Goal: Task Accomplishment & Management: Complete application form

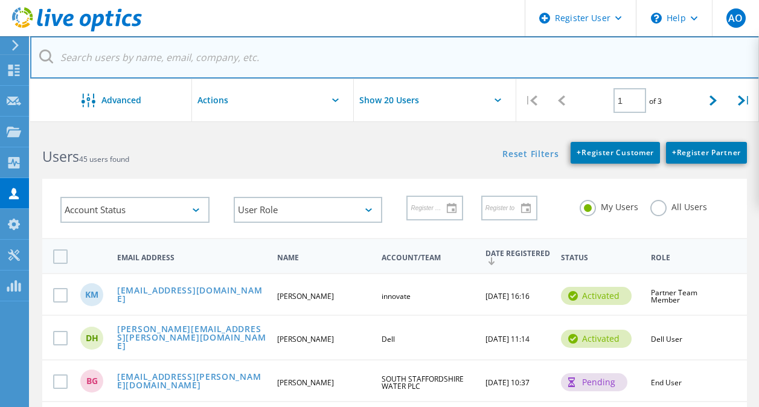
click at [205, 44] on input "text" at bounding box center [394, 57] width 729 height 42
paste input "[PERSON_NAME][EMAIL_ADDRESS][PERSON_NAME][DOMAIN_NAME]"
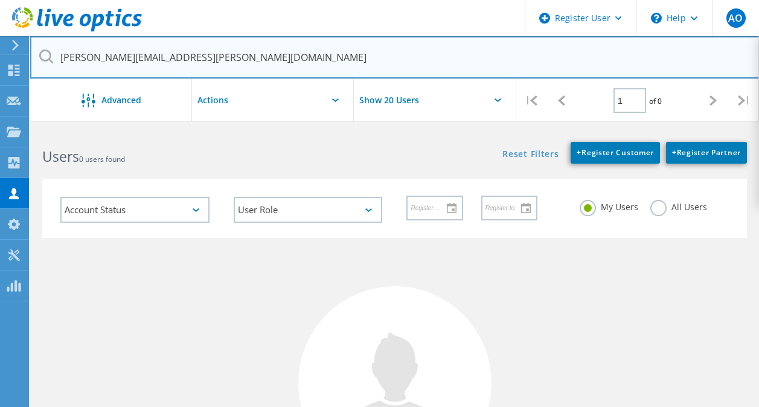
type input "[PERSON_NAME][EMAIL_ADDRESS][PERSON_NAME][DOMAIN_NAME]"
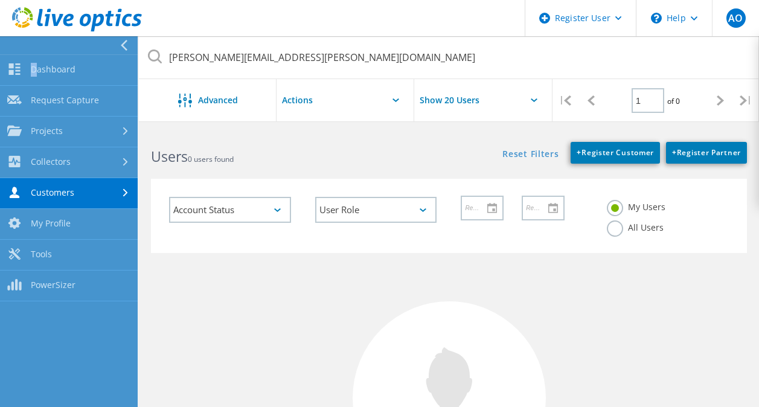
click at [14, 51] on div at bounding box center [66, 45] width 138 height 18
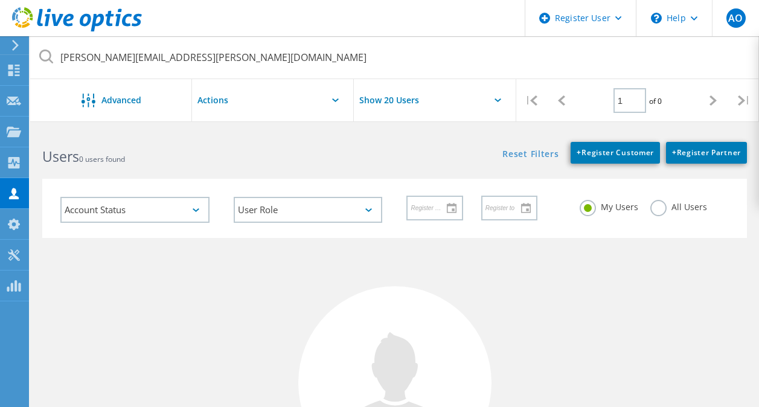
click at [18, 45] on use at bounding box center [15, 45] width 7 height 11
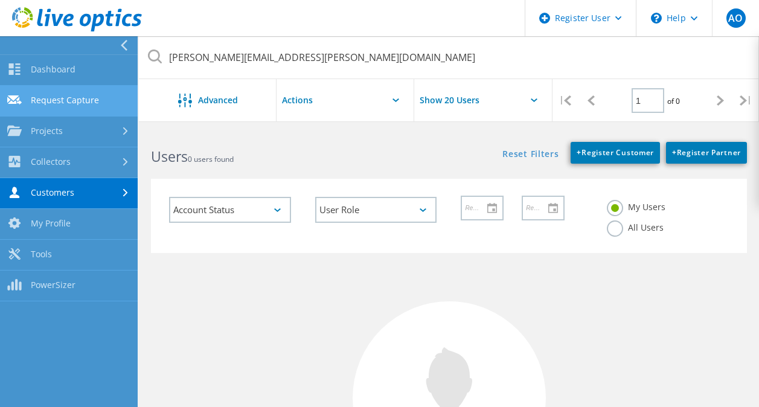
click at [29, 100] on link "Request Capture" at bounding box center [69, 101] width 138 height 31
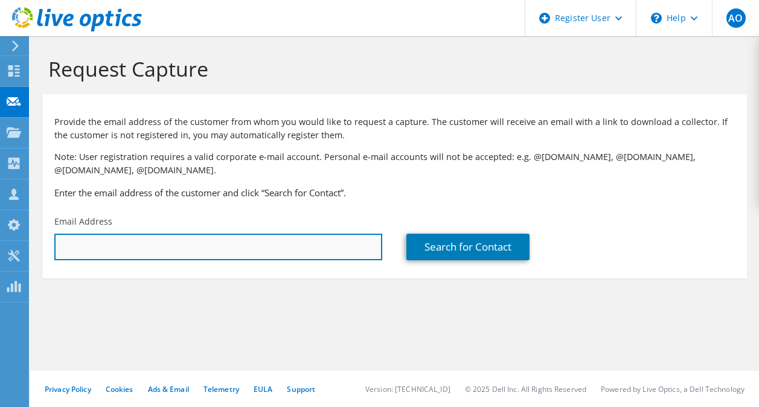
click at [145, 244] on input "text" at bounding box center [218, 247] width 328 height 27
paste input "[PERSON_NAME][EMAIL_ADDRESS][PERSON_NAME][DOMAIN_NAME]"
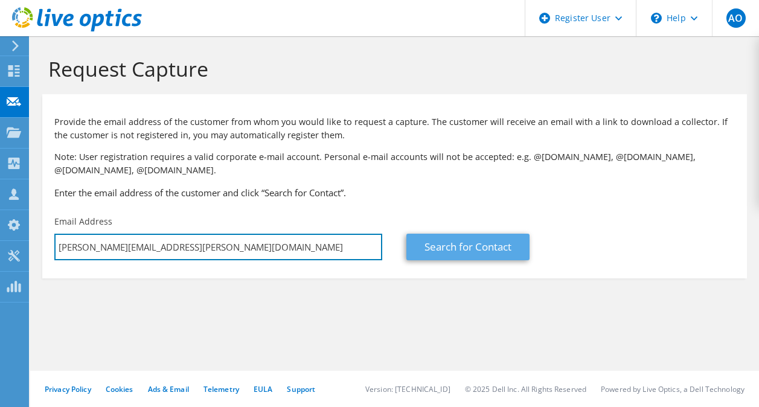
type input "[PERSON_NAME][EMAIL_ADDRESS][PERSON_NAME][DOMAIN_NAME]"
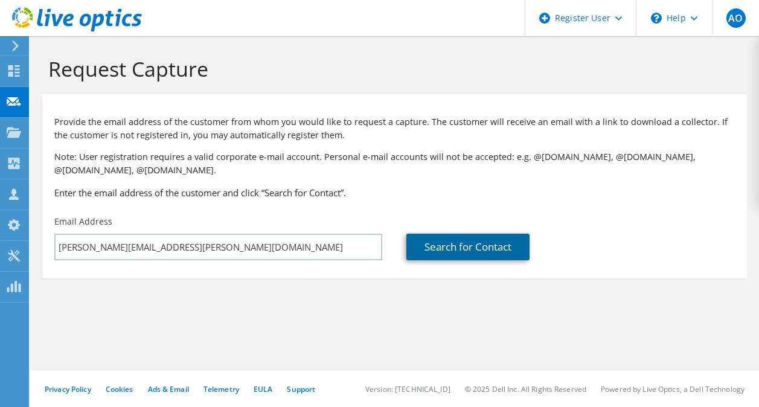
click at [426, 254] on link "Search for Contact" at bounding box center [467, 247] width 123 height 27
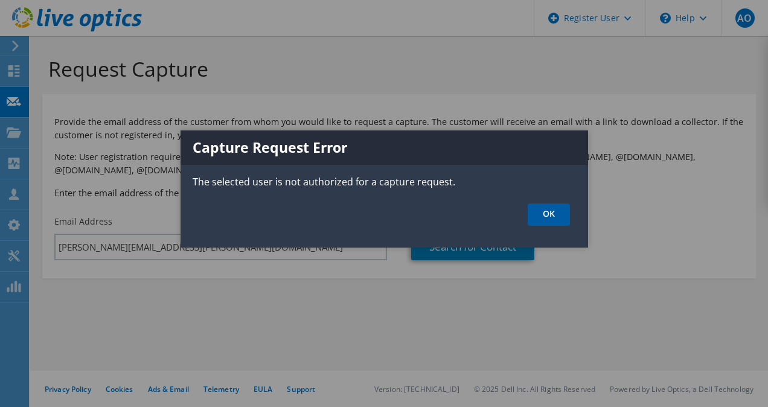
click at [548, 220] on link "OK" at bounding box center [549, 214] width 42 height 22
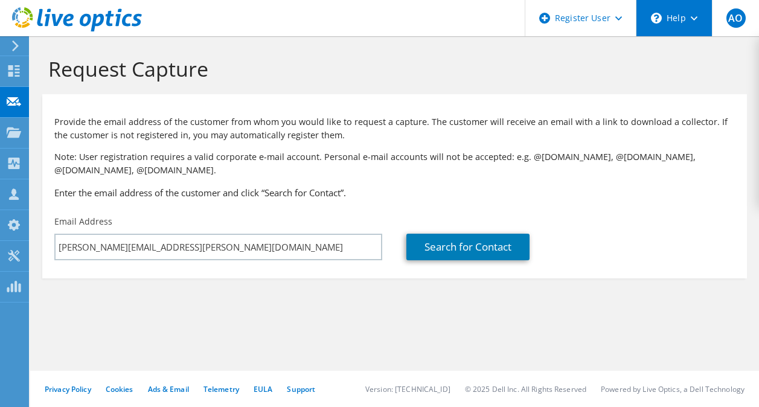
click at [683, 22] on div "\n Help" at bounding box center [674, 18] width 76 height 36
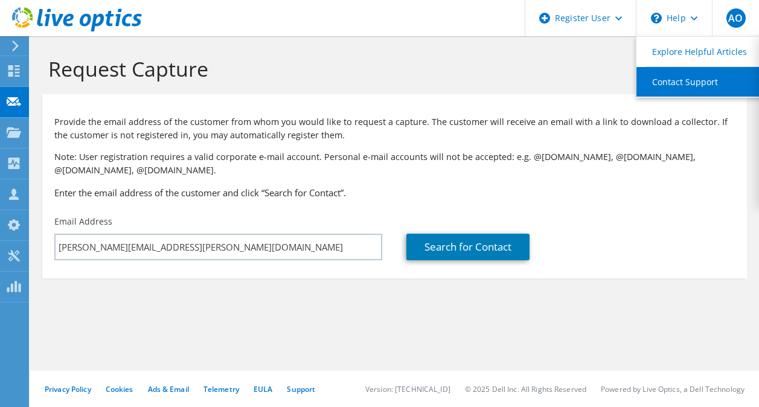
click at [680, 78] on link "Contact Support" at bounding box center [703, 82] width 135 height 30
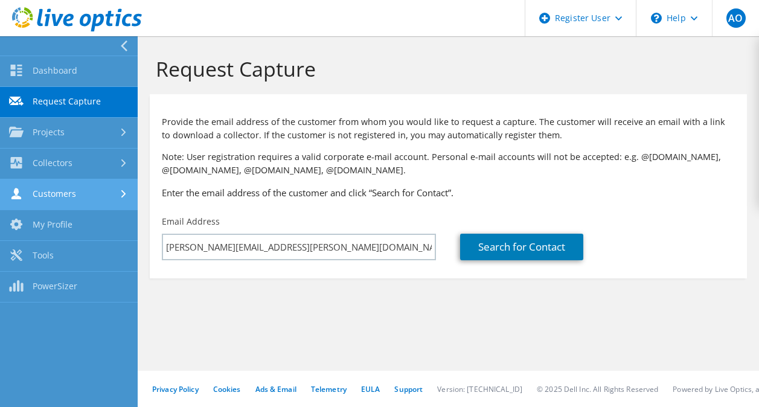
click at [34, 196] on link "Customers" at bounding box center [69, 194] width 138 height 31
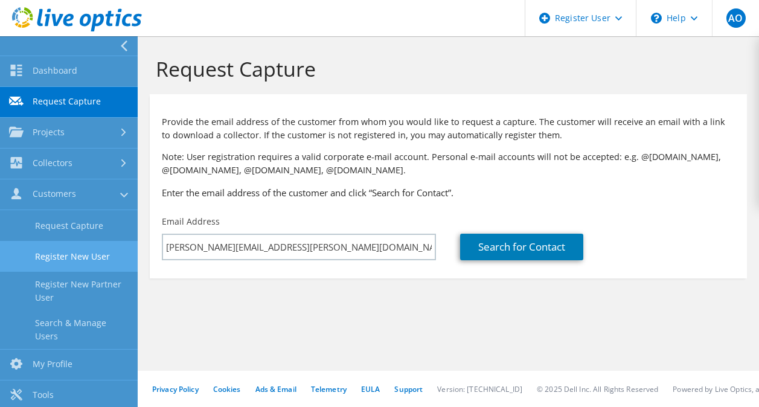
click at [68, 257] on link "Register New User" at bounding box center [69, 256] width 138 height 31
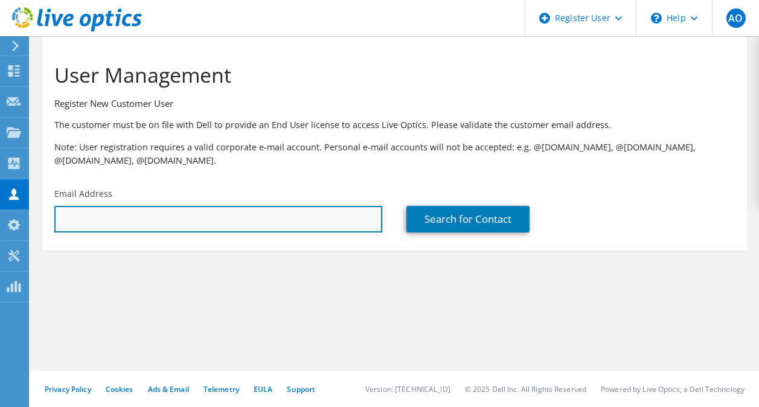
click at [115, 225] on input "text" at bounding box center [218, 219] width 328 height 27
click at [135, 225] on input "text" at bounding box center [218, 219] width 328 height 27
paste input "[PERSON_NAME][EMAIL_ADDRESS][PERSON_NAME][DOMAIN_NAME]"
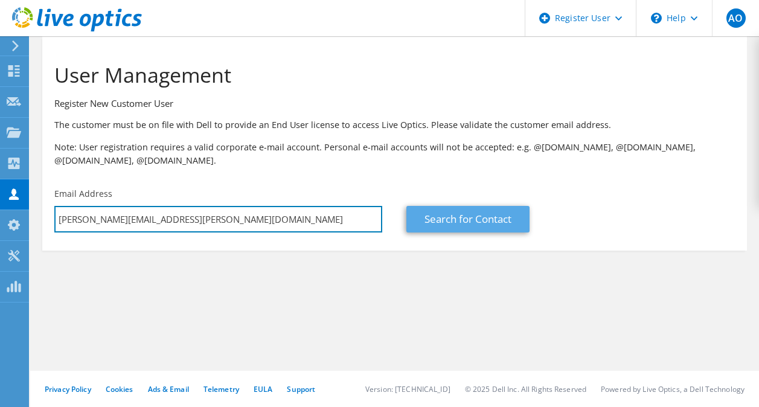
type input "[PERSON_NAME][EMAIL_ADDRESS][PERSON_NAME][DOMAIN_NAME]"
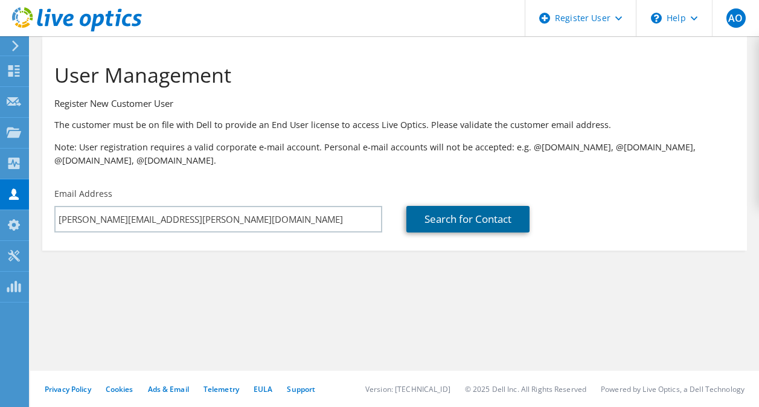
click at [456, 216] on link "Search for Contact" at bounding box center [467, 219] width 123 height 27
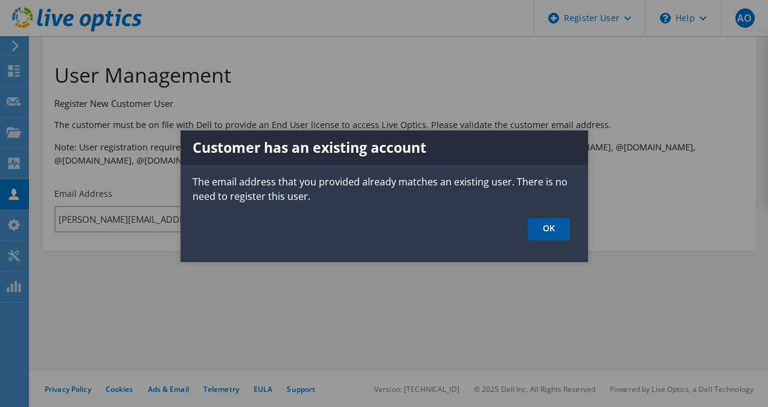
click at [532, 219] on link "OK" at bounding box center [549, 229] width 42 height 22
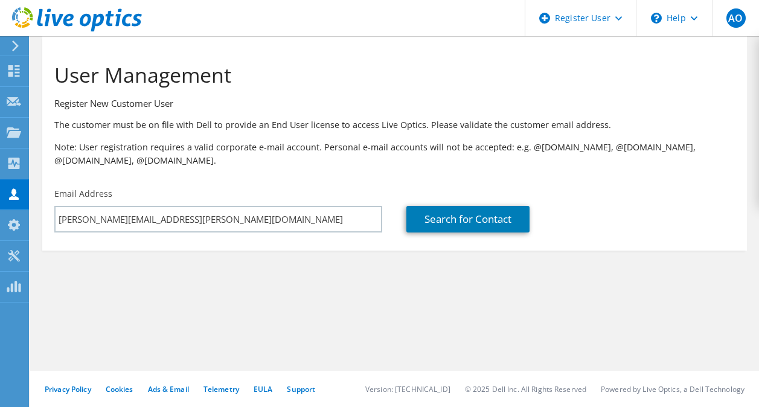
click at [16, 47] on use at bounding box center [15, 45] width 7 height 11
